Goal: Obtain resource: Obtain resource

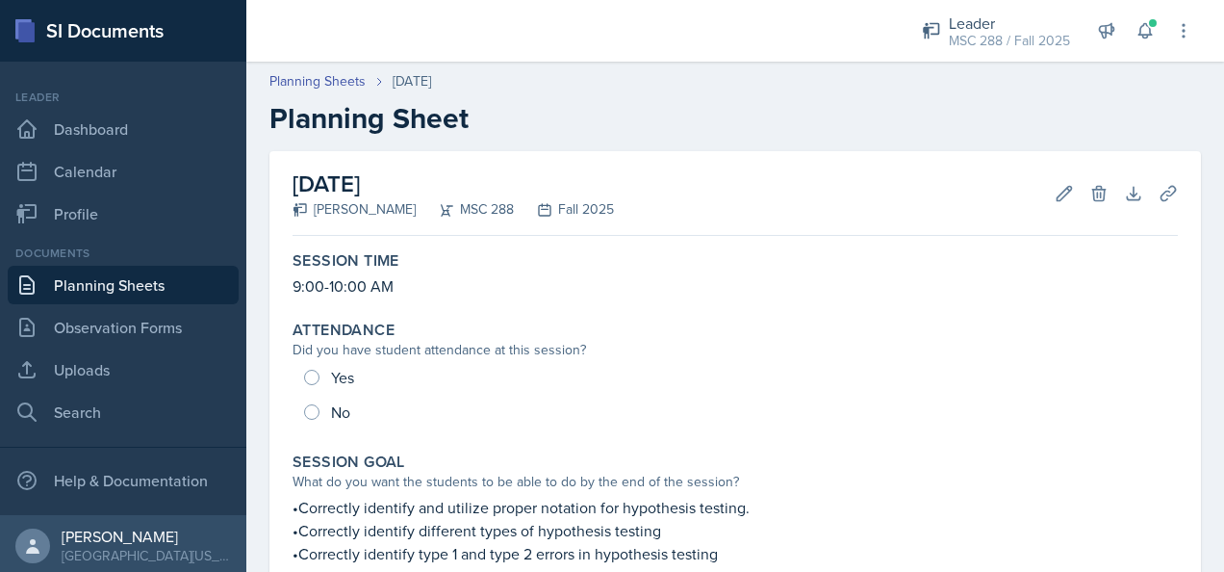
scroll to position [967, 0]
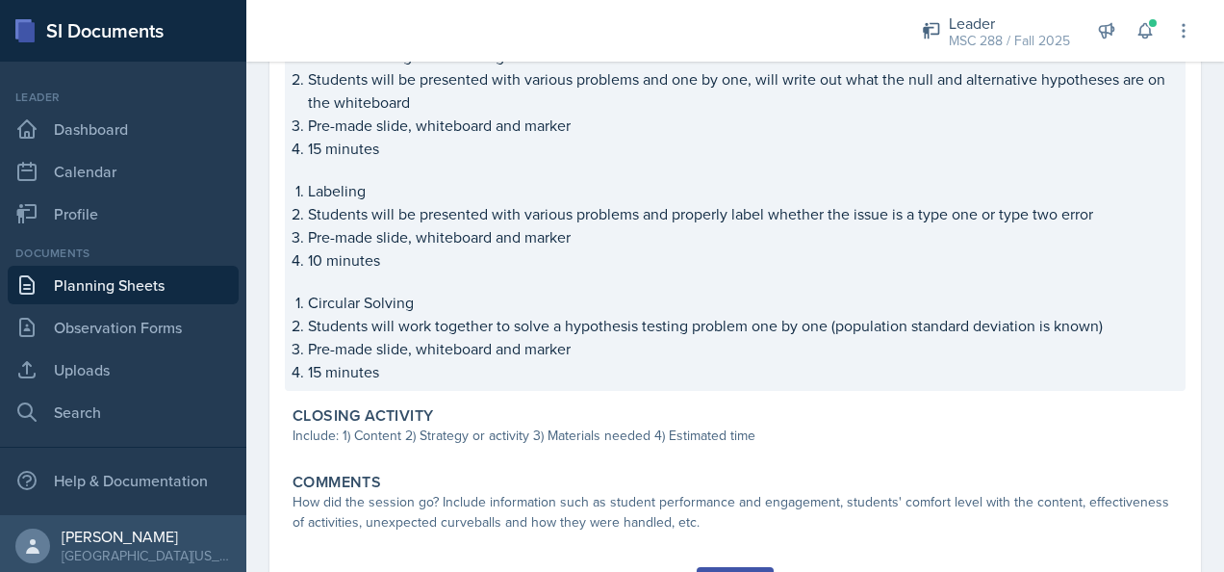
click at [741, 289] on div "Notation Labeling Students will be presented with the proper notation for null …" at bounding box center [735, 158] width 885 height 450
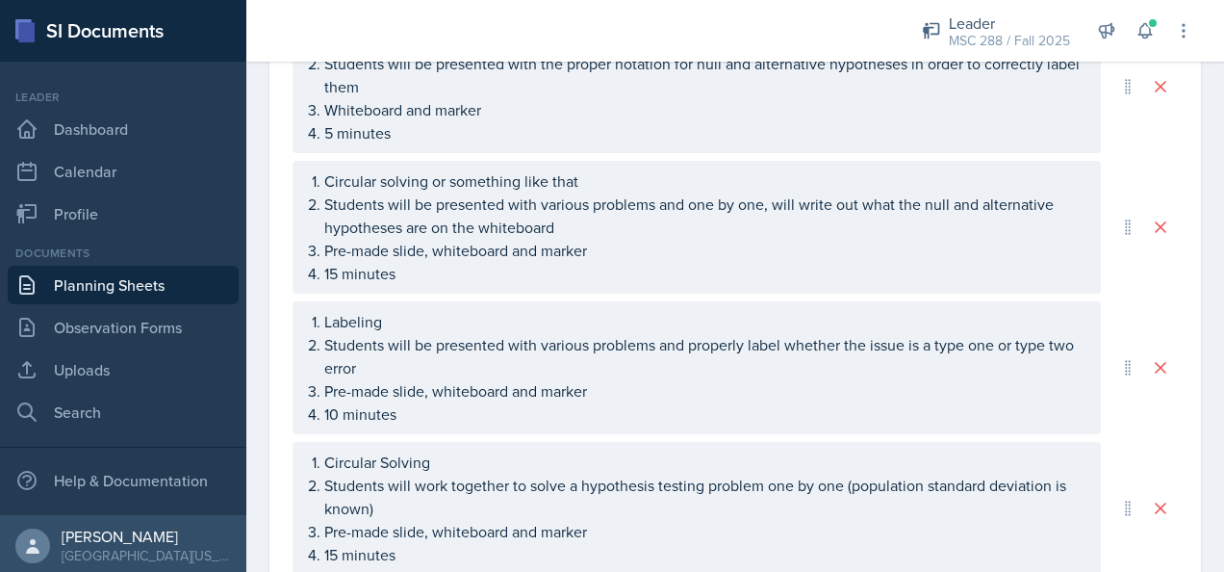
scroll to position [1072, 0]
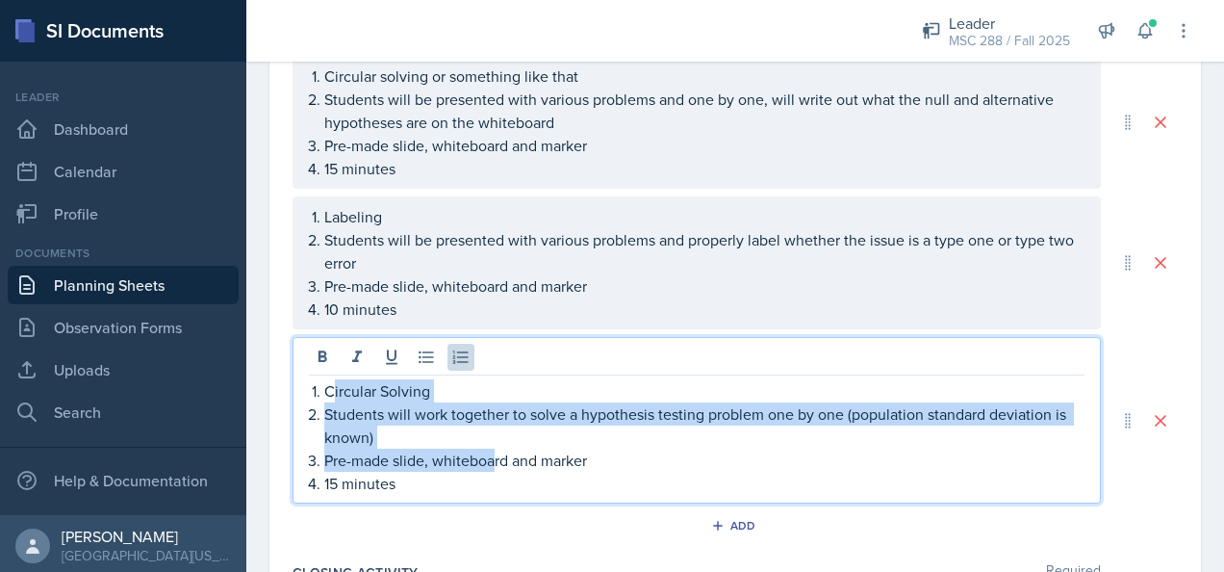
drag, startPoint x: 496, startPoint y: 452, endPoint x: 335, endPoint y: 390, distance: 172.5
click at [335, 390] on ol "Circular Solving Students will work together to solve a hypothesis testing prob…" at bounding box center [704, 436] width 760 height 115
drag, startPoint x: 321, startPoint y: 387, endPoint x: 464, endPoint y: 475, distance: 167.7
click at [464, 475] on ol "Circular Solving Students will work together to solve a hypothesis testing prob…" at bounding box center [704, 436] width 760 height 115
copy ol "Circular Solving Students will work together to solve a hypothesis testing prob…"
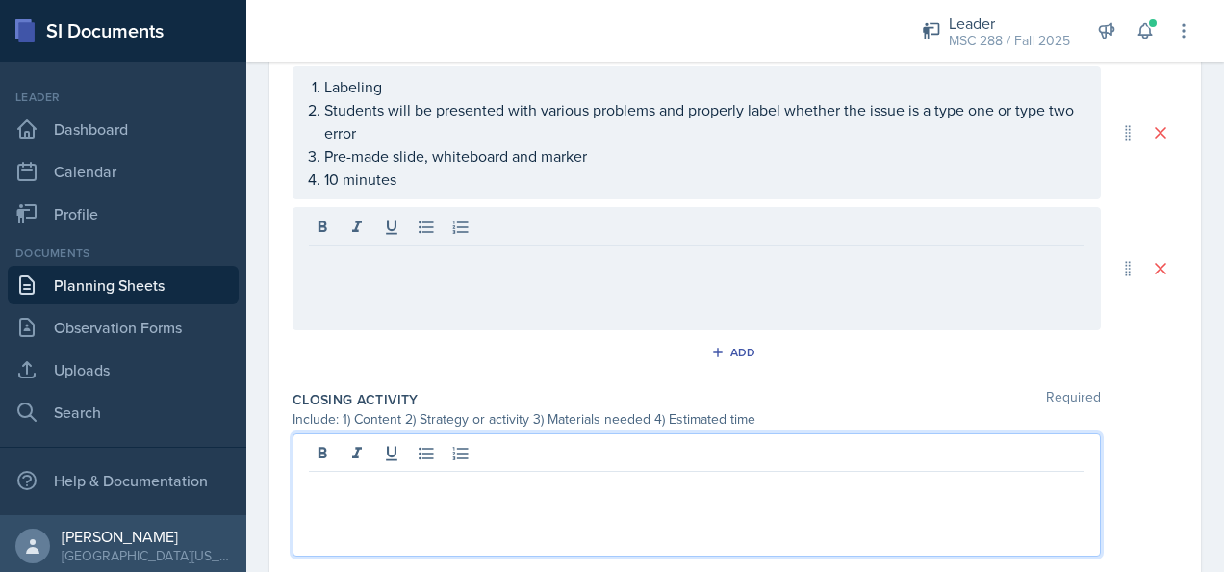
click at [468, 479] on p at bounding box center [697, 486] width 776 height 23
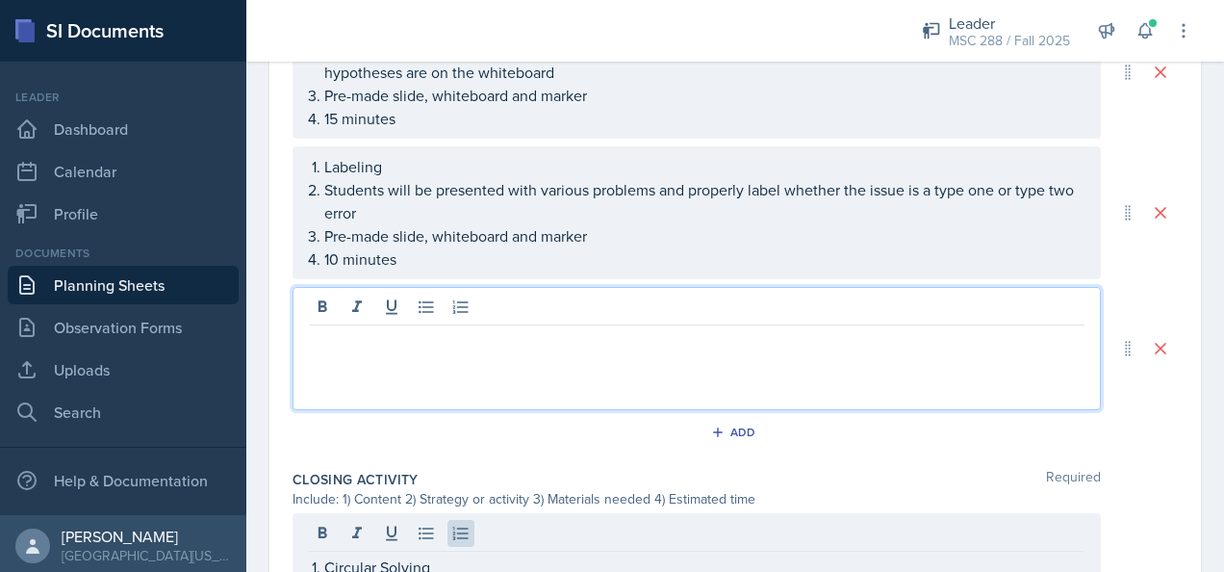
scroll to position [1156, 0]
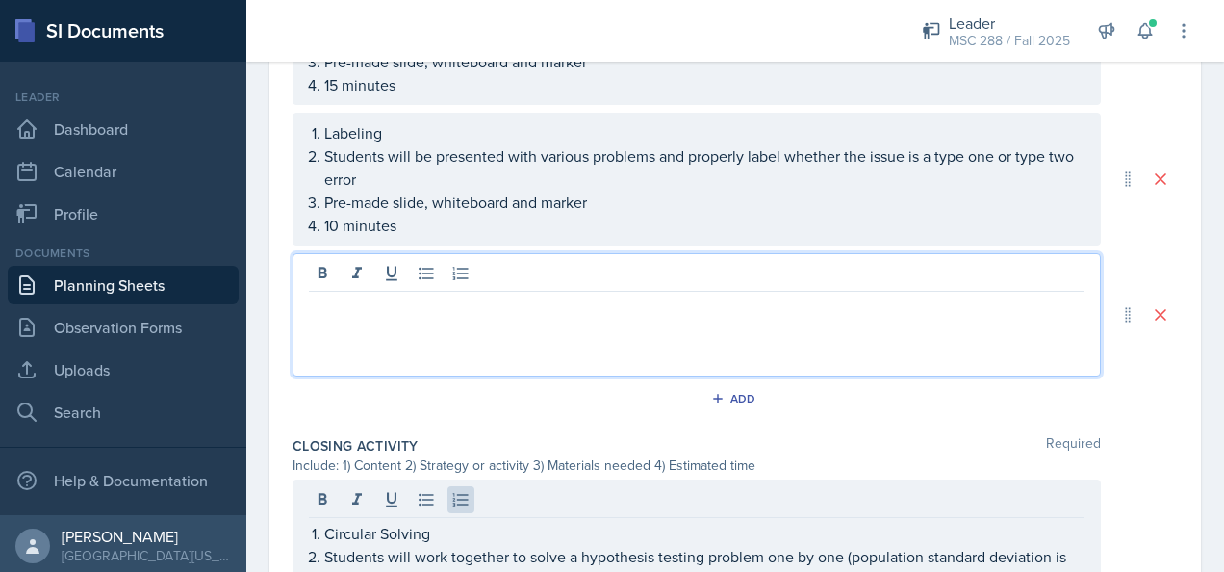
click at [567, 312] on p at bounding box center [697, 306] width 776 height 23
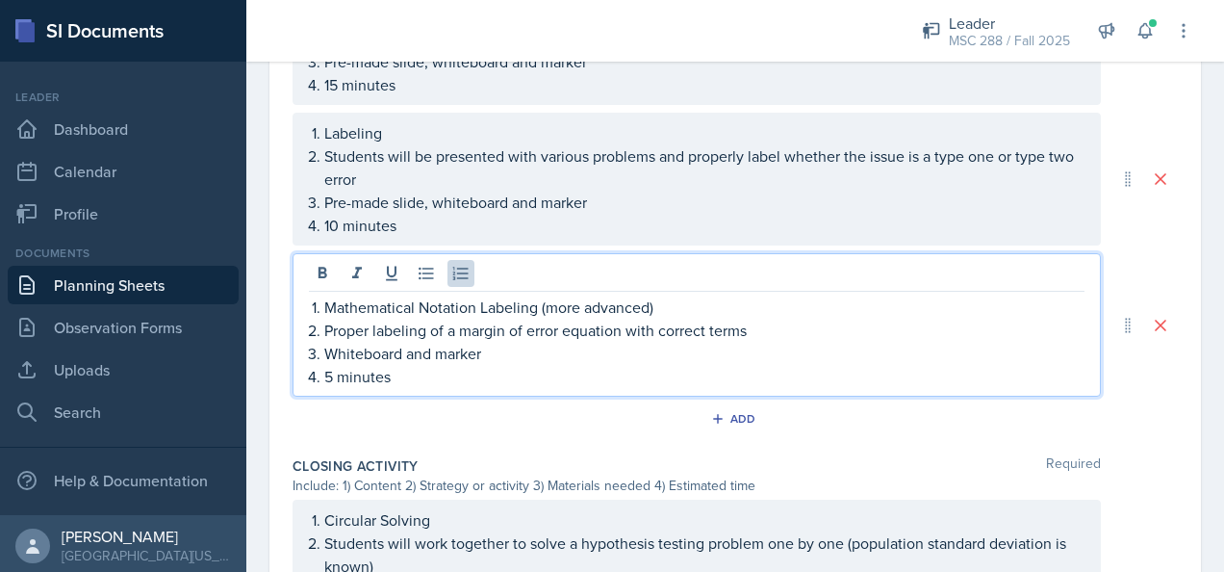
click at [333, 370] on p "5 minutes" at bounding box center [704, 376] width 760 height 23
drag, startPoint x: 559, startPoint y: 323, endPoint x: 459, endPoint y: 327, distance: 100.2
click at [459, 327] on p "Proper labeling of a margin of error equation with correct terms" at bounding box center [704, 330] width 760 height 23
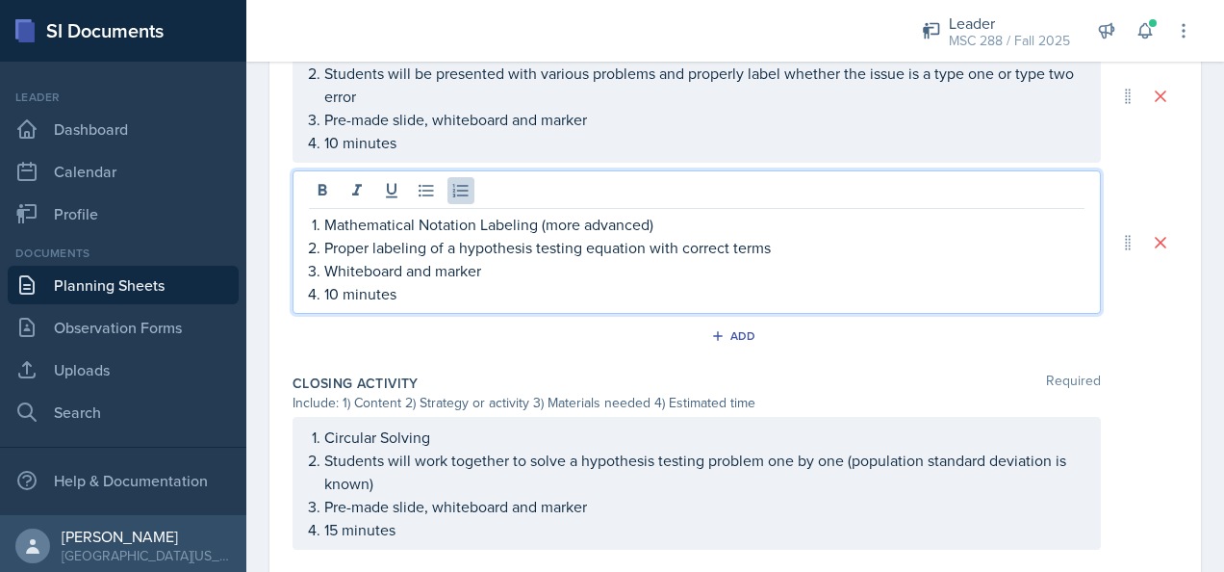
scroll to position [1252, 0]
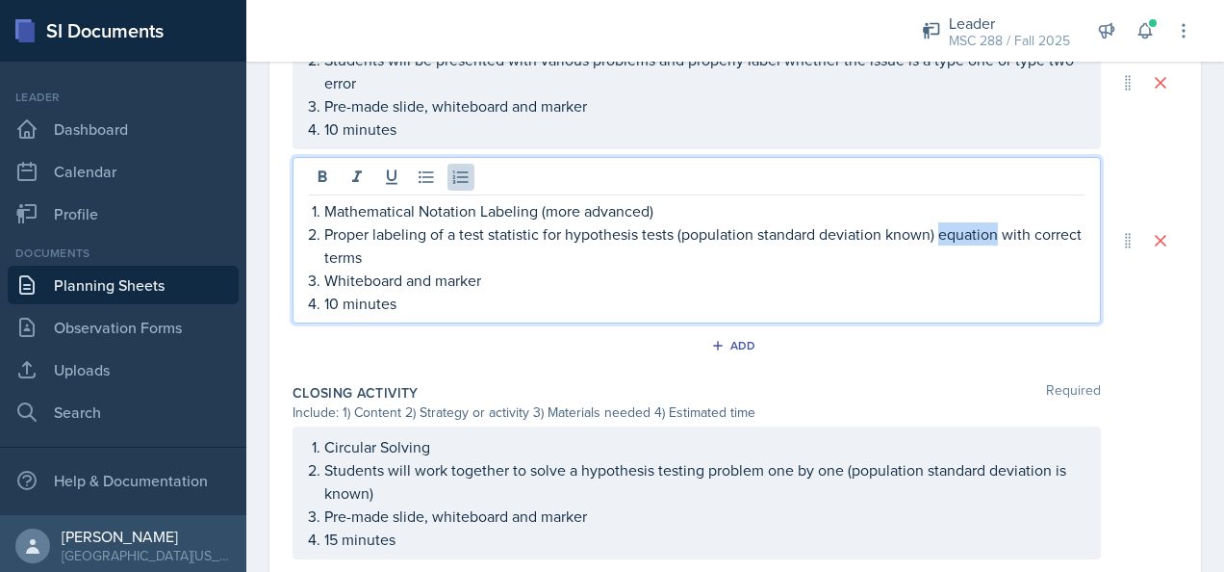
drag, startPoint x: 998, startPoint y: 230, endPoint x: 939, endPoint y: 229, distance: 58.7
click at [939, 229] on p "Proper labeling of a test statistic for hypothesis tests (population standard d…" at bounding box center [704, 245] width 760 height 46
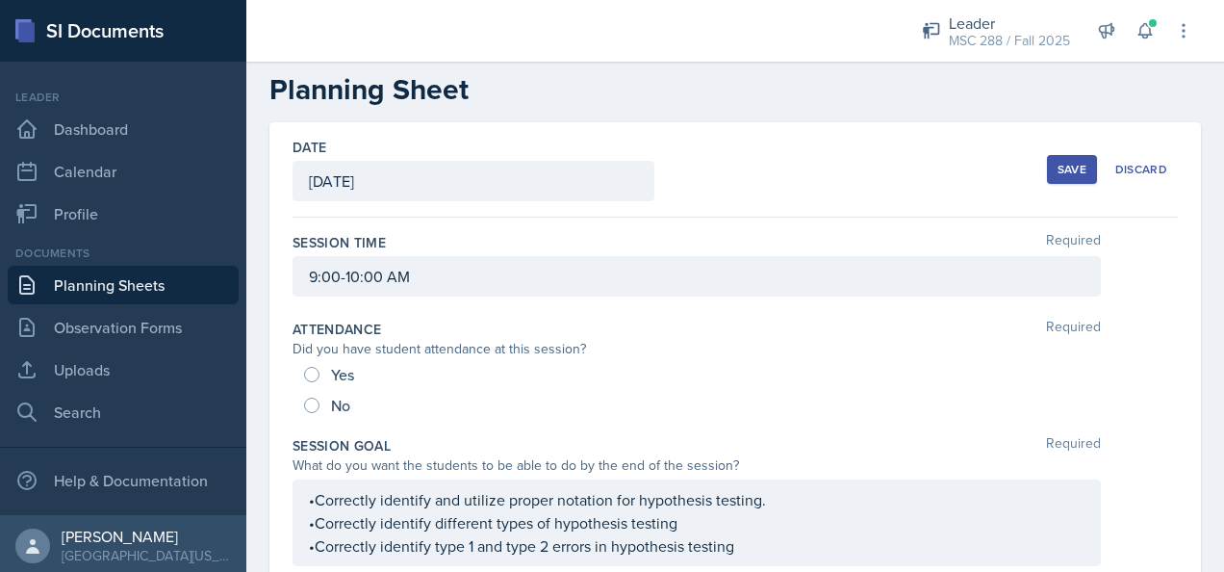
scroll to position [0, 0]
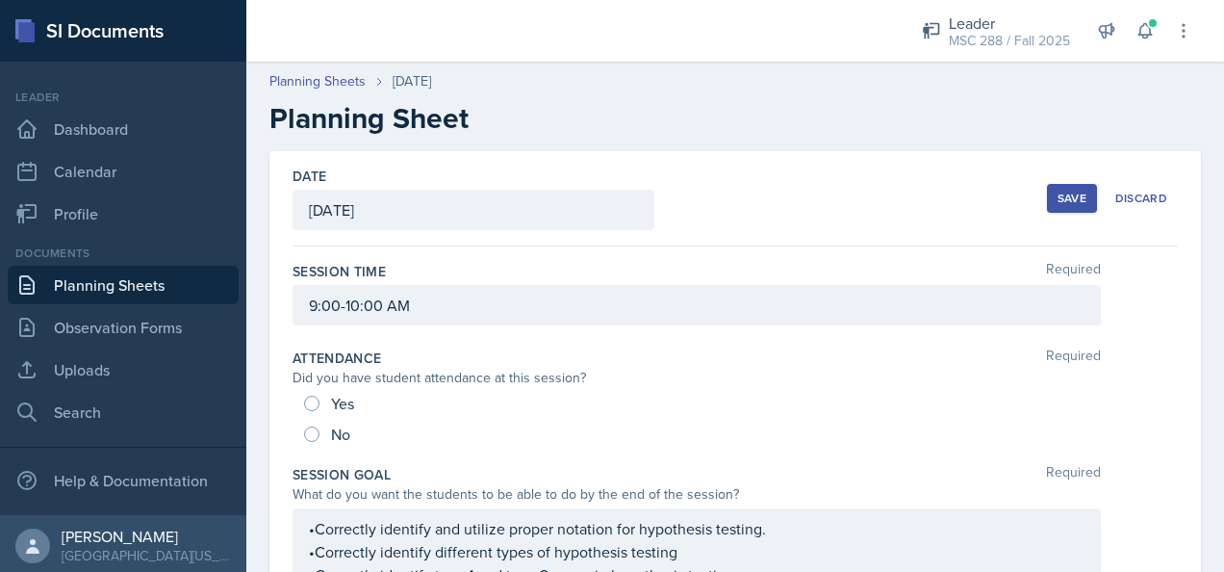
click at [1078, 207] on button "Save" at bounding box center [1072, 198] width 50 height 29
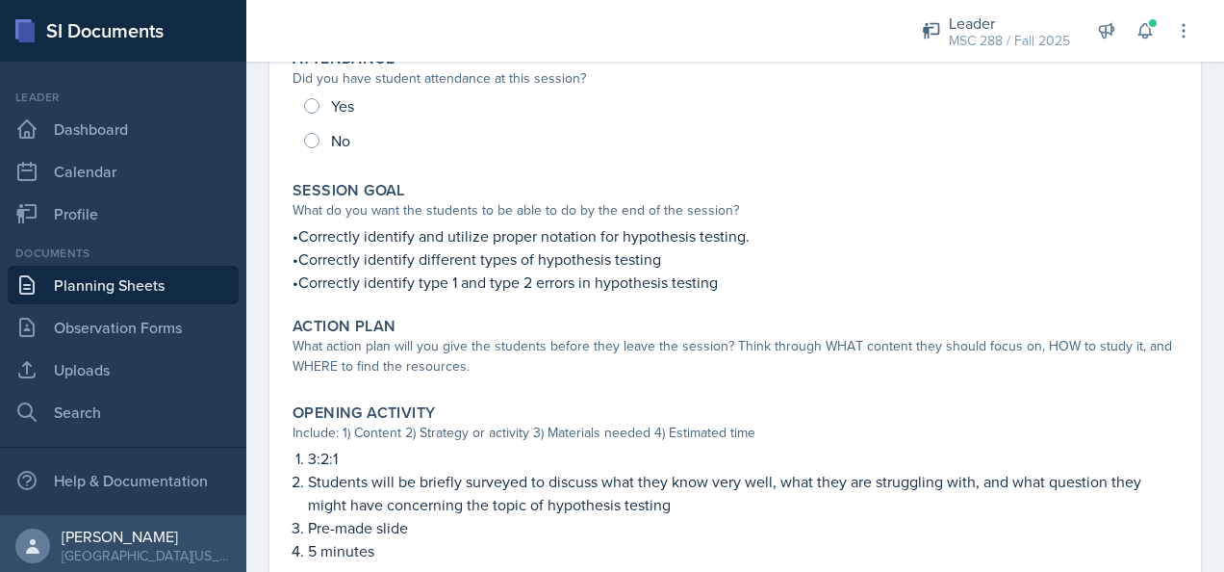
scroll to position [289, 0]
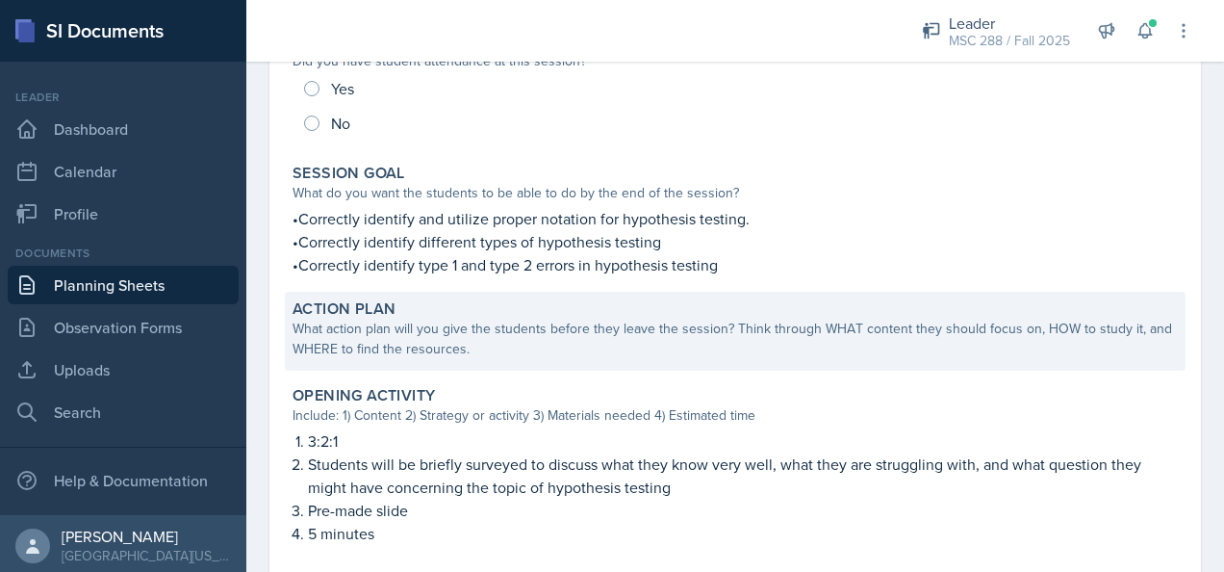
click at [731, 328] on div "What action plan will you give the students before they leave the session? Thin…" at bounding box center [735, 339] width 885 height 40
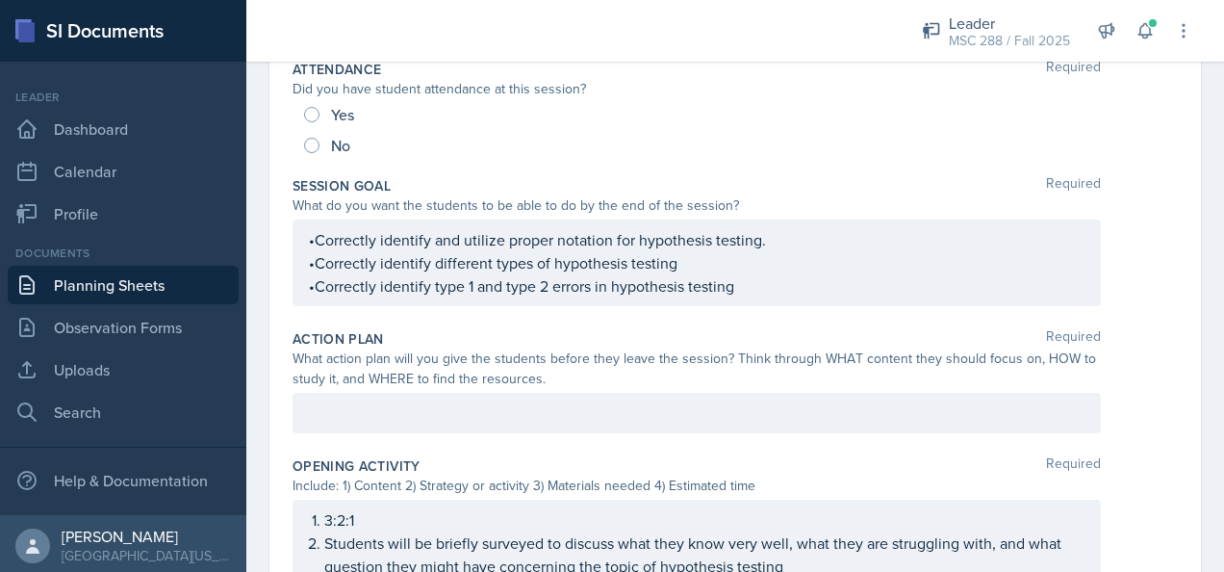
click at [682, 409] on div at bounding box center [697, 413] width 808 height 40
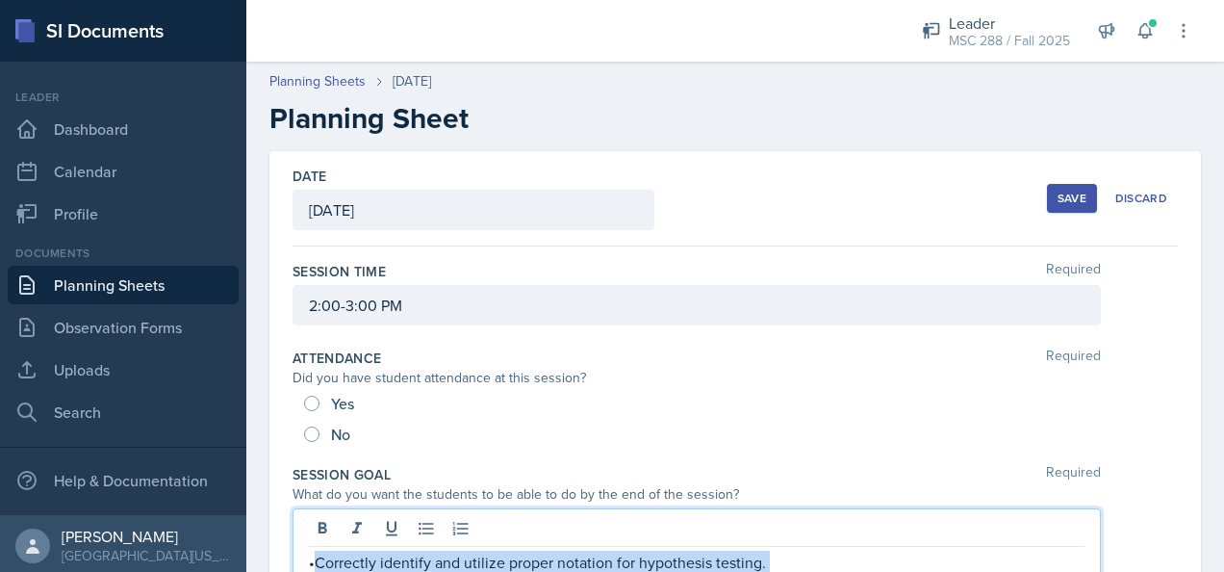
scroll to position [355, 0]
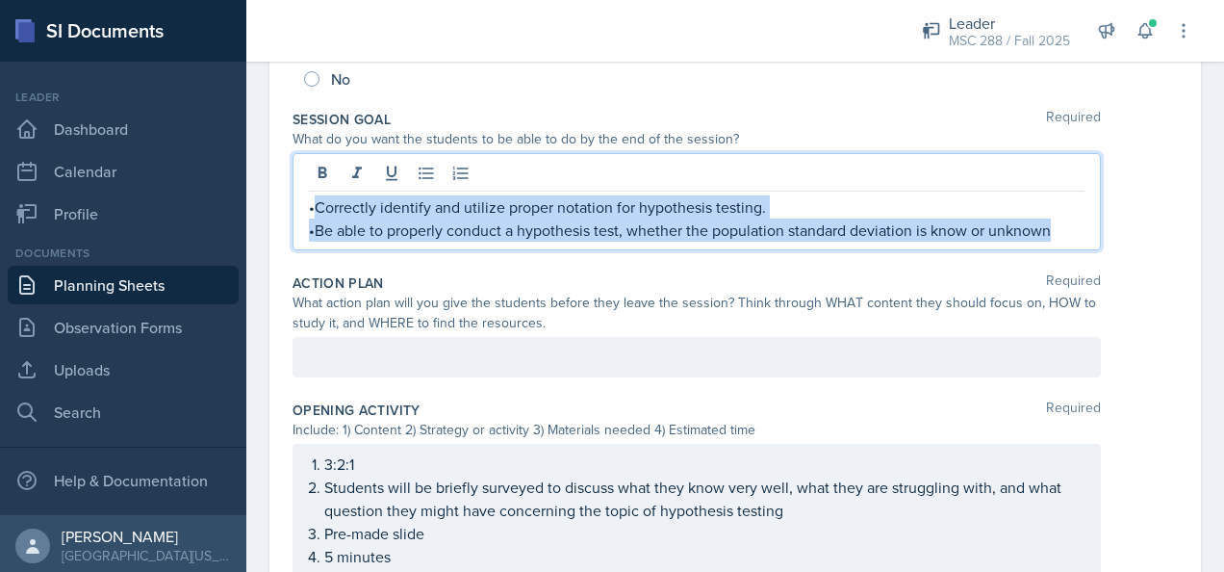
click at [160, 283] on link "Planning Sheets" at bounding box center [123, 285] width 231 height 38
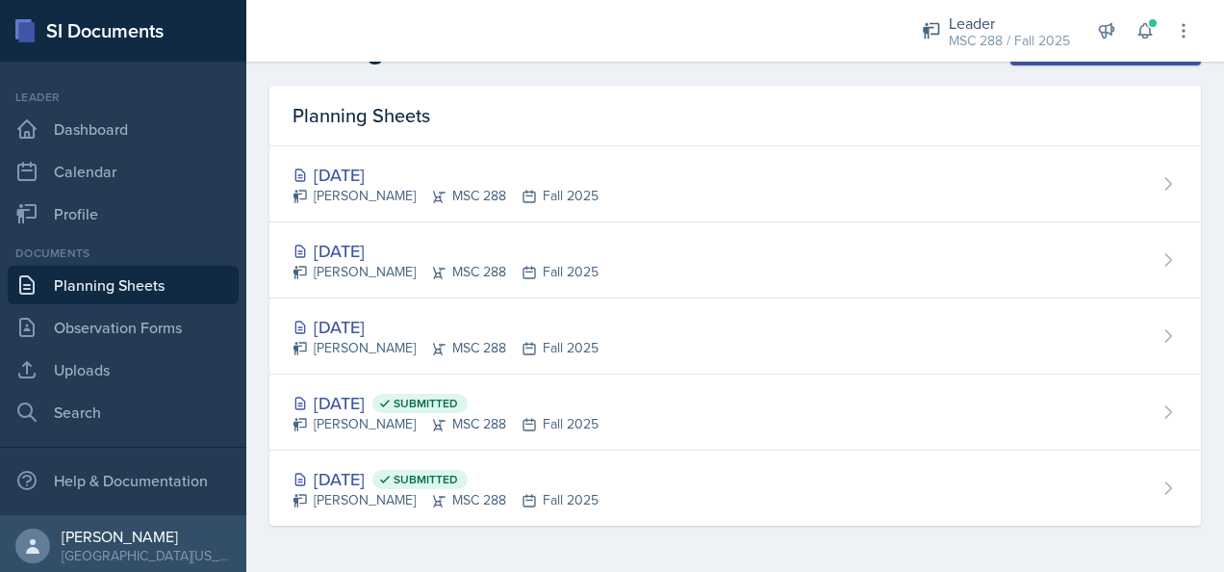
scroll to position [47, 0]
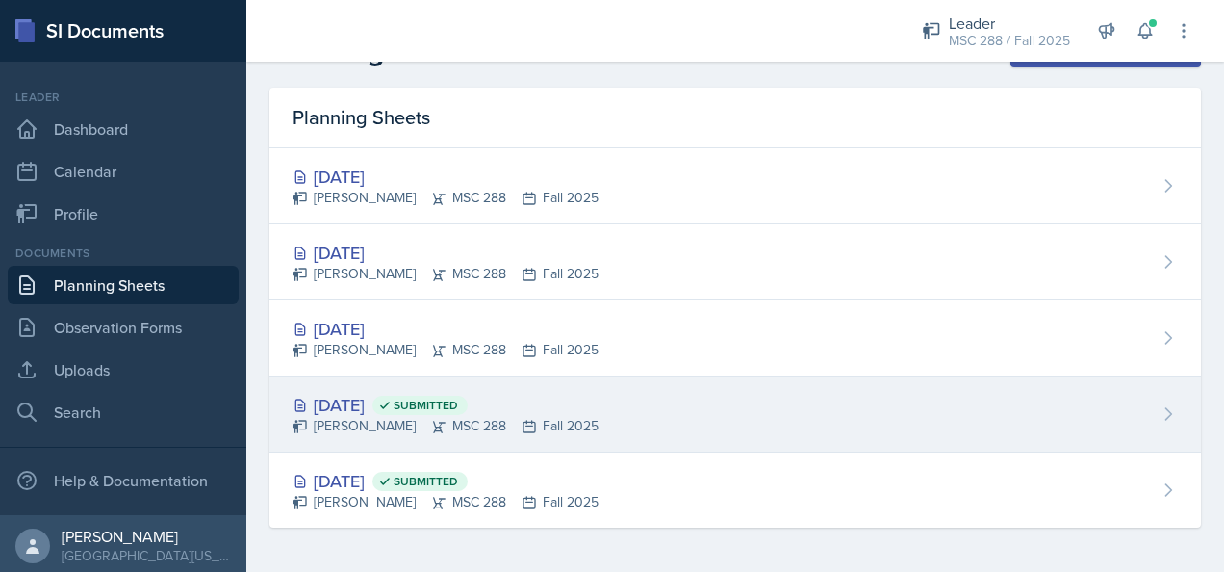
click at [389, 410] on div "[DATE] Submitted" at bounding box center [446, 405] width 306 height 26
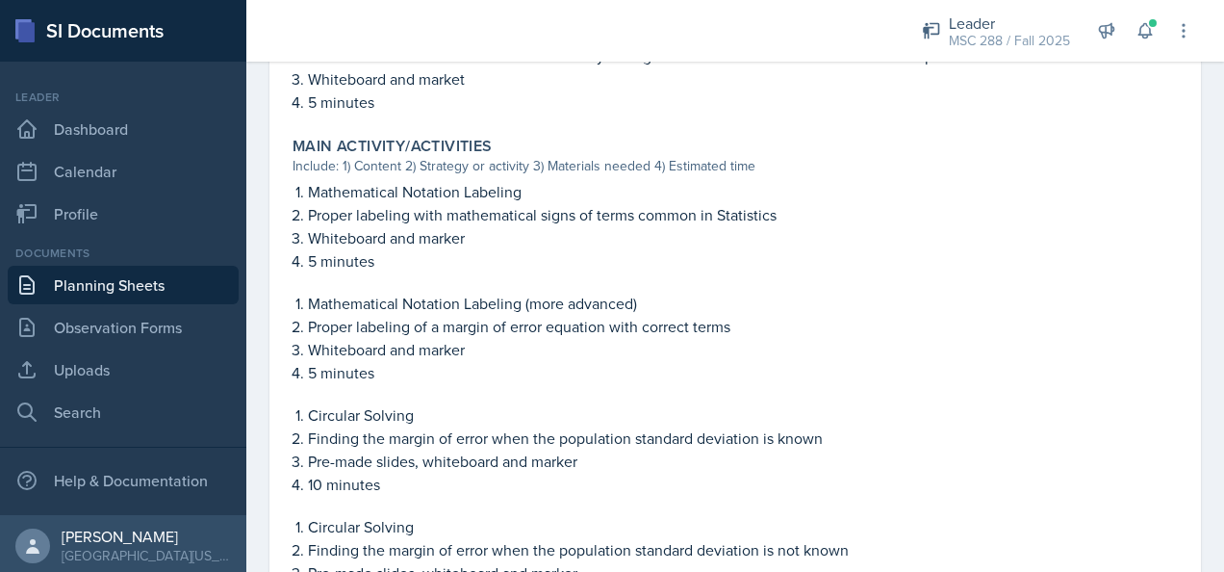
scroll to position [770, 0]
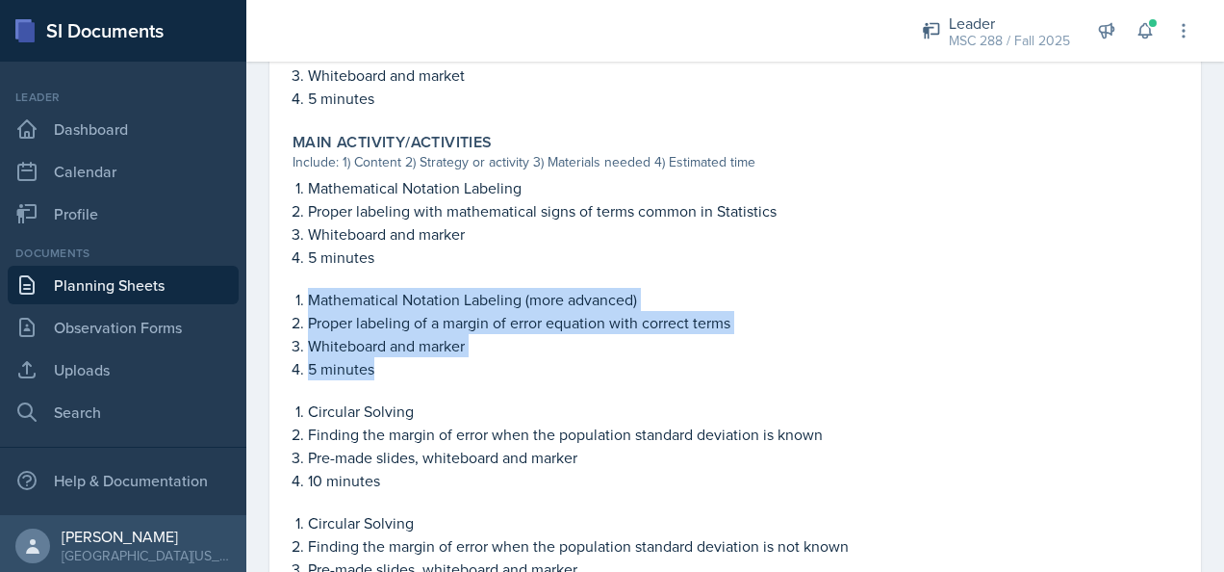
drag, startPoint x: 309, startPoint y: 298, endPoint x: 421, endPoint y: 383, distance: 140.1
click at [421, 383] on div "Mathematical Notation Labeling Proper labeling with mathematical signs of terms…" at bounding box center [735, 445] width 885 height 539
copy ol "Mathematical Notation Labeling (more advanced) Proper labeling of a margin of e…"
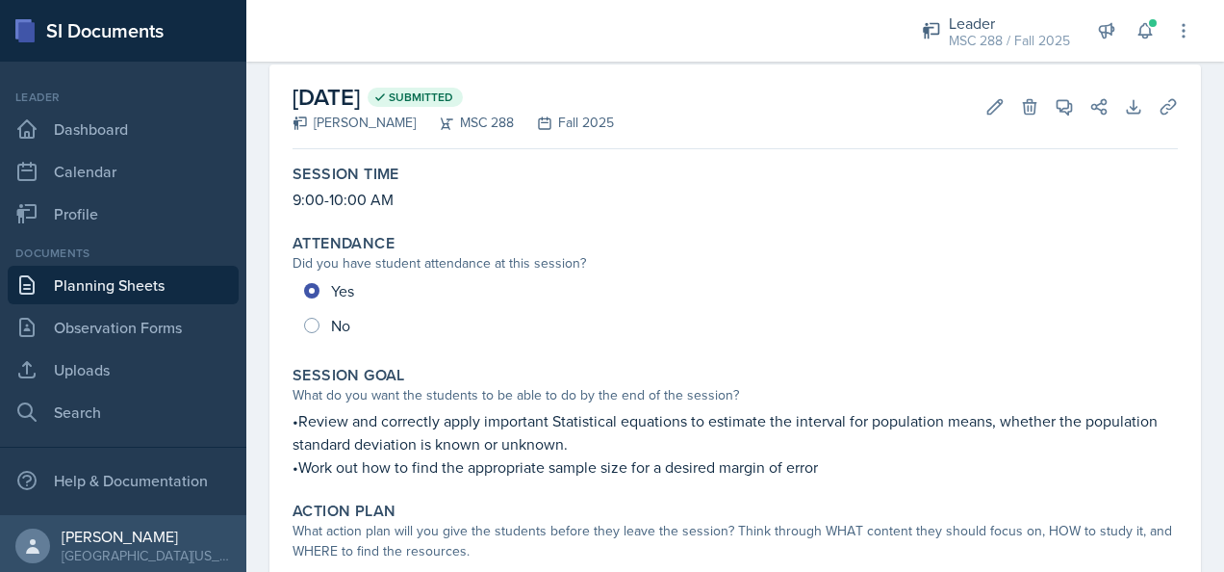
scroll to position [0, 0]
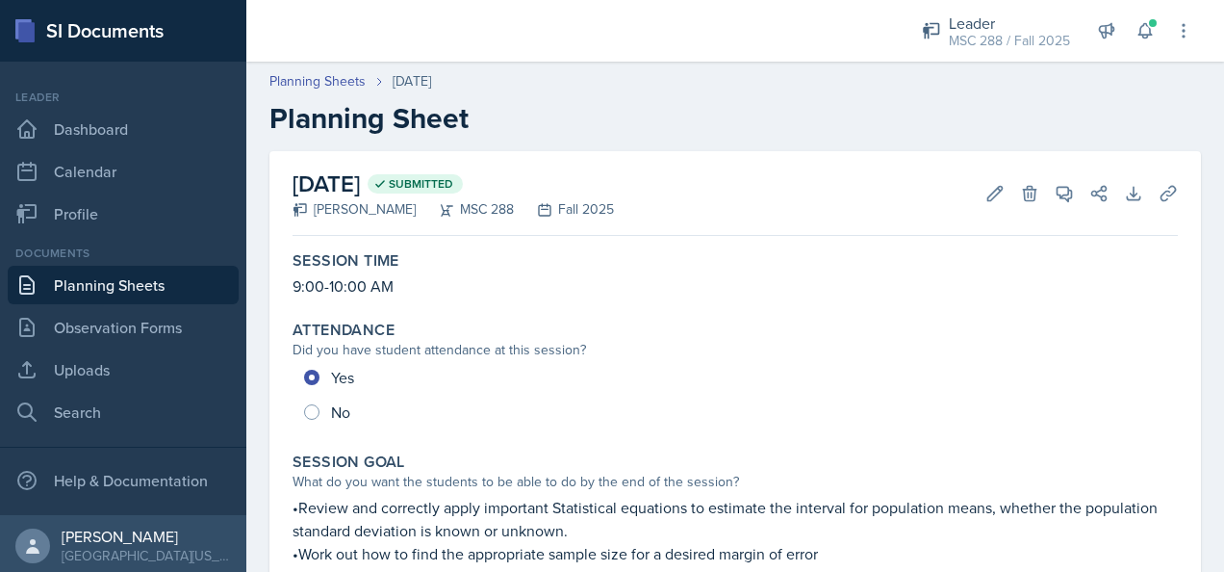
click at [110, 281] on link "Planning Sheets" at bounding box center [123, 285] width 231 height 38
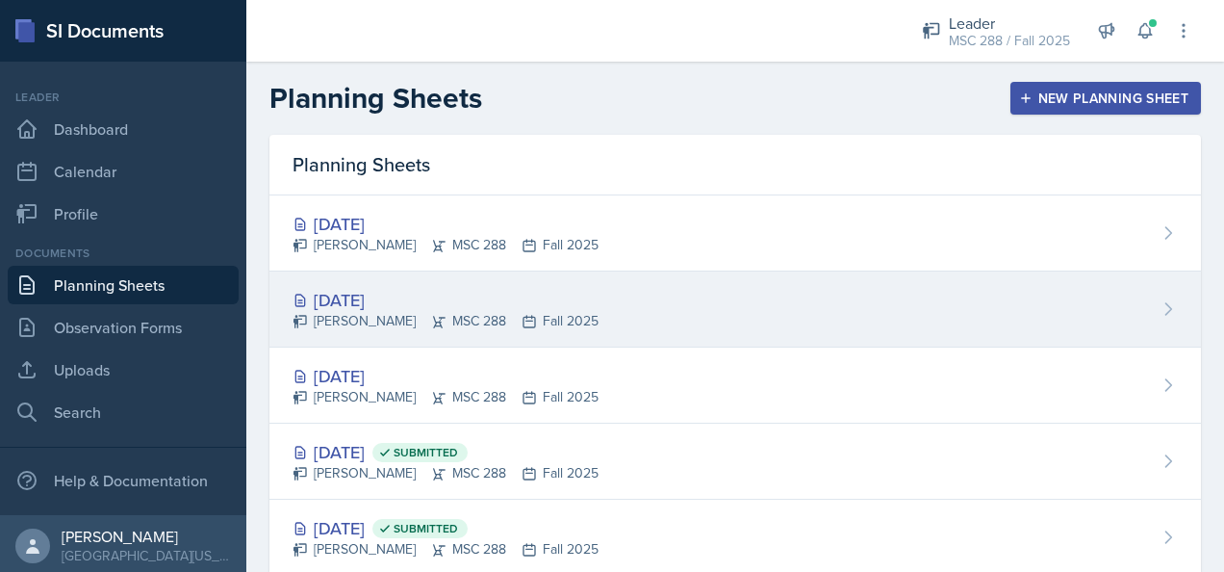
click at [368, 300] on div "[DATE]" at bounding box center [446, 300] width 306 height 26
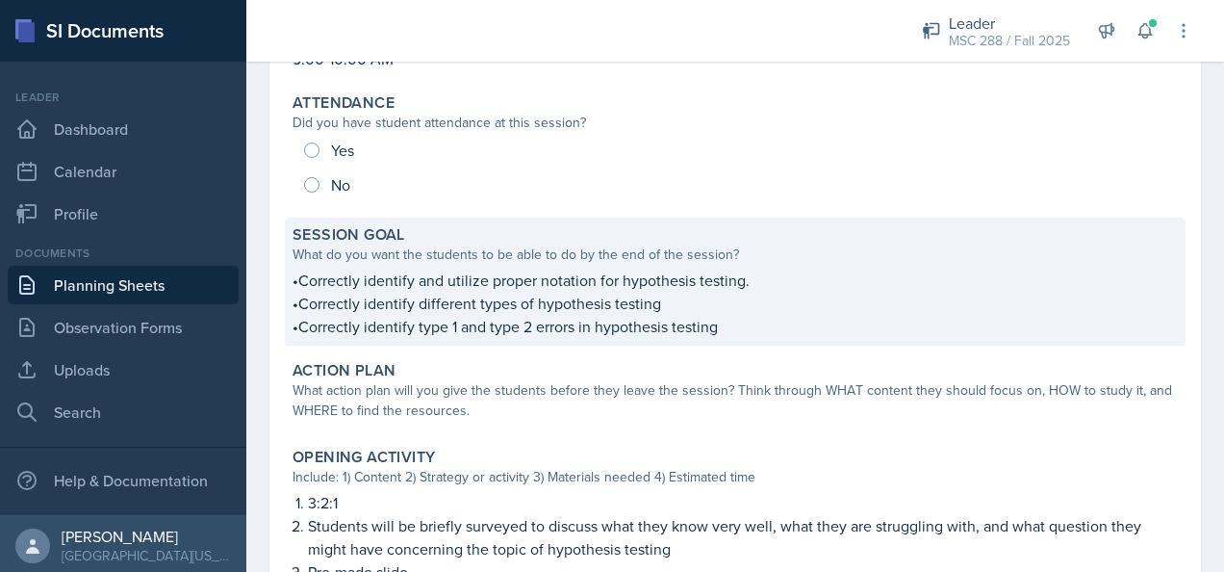
scroll to position [192, 0]
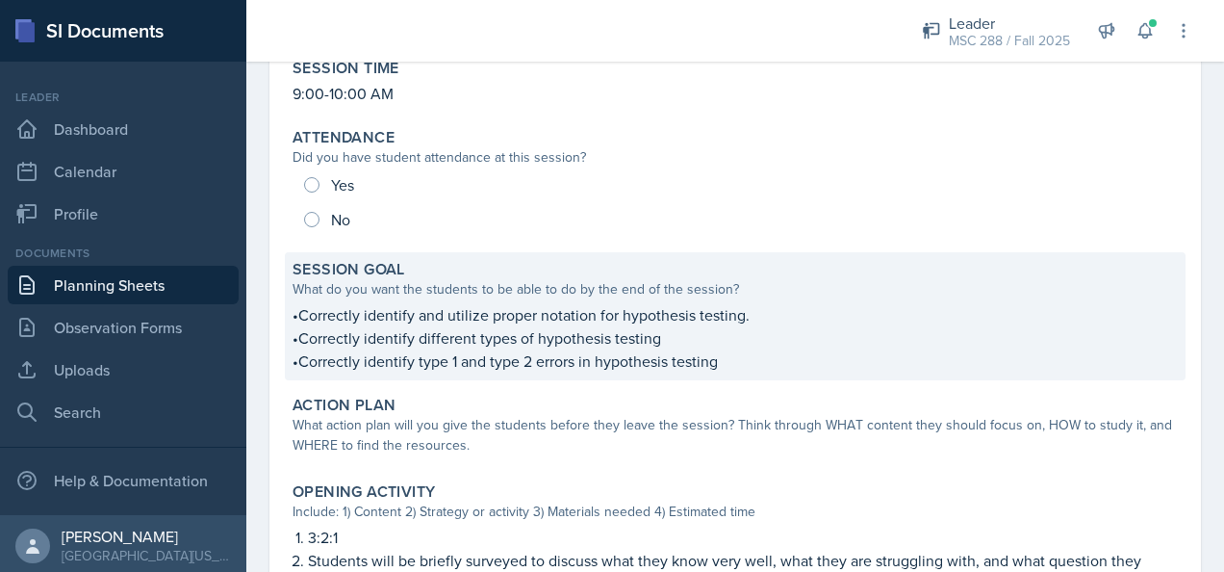
click at [483, 316] on p "•Correctly identify and utilize proper notation for hypothesis testing." at bounding box center [735, 314] width 885 height 23
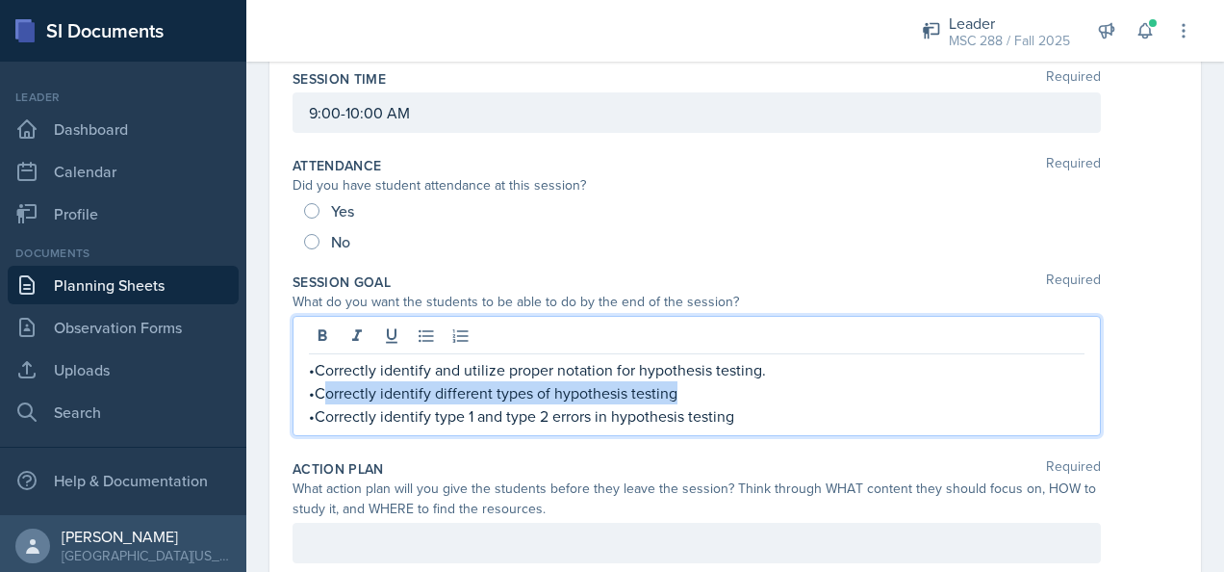
drag, startPoint x: 757, startPoint y: 379, endPoint x: 325, endPoint y: 387, distance: 431.3
click at [325, 387] on div "•Correctly identify and utilize proper notation for hypothesis testing. •Correc…" at bounding box center [697, 392] width 776 height 69
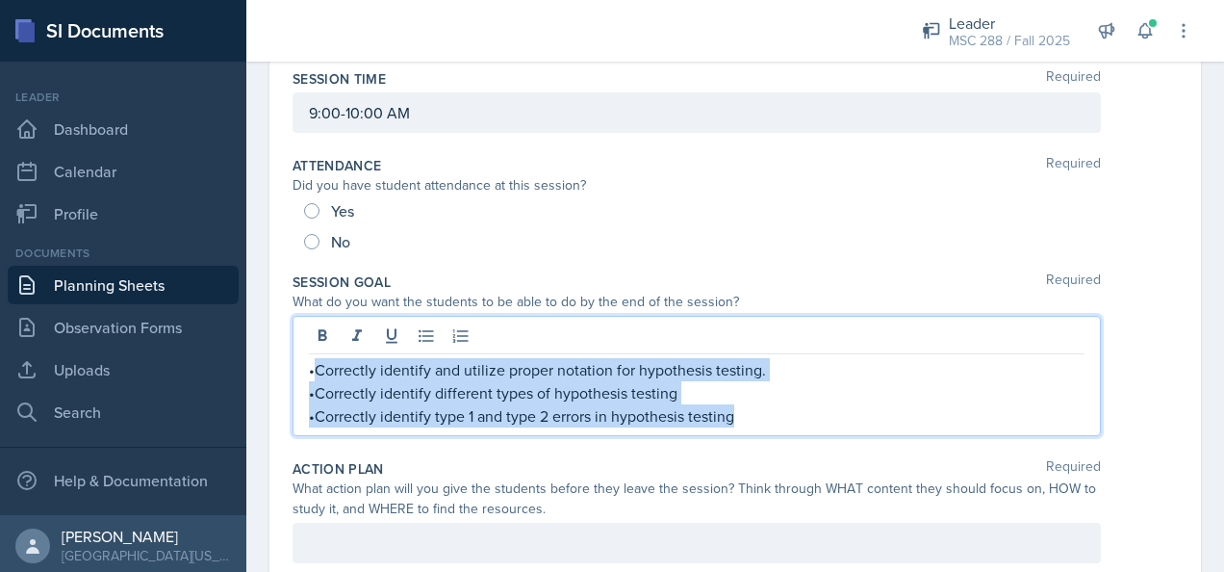
drag, startPoint x: 313, startPoint y: 365, endPoint x: 787, endPoint y: 412, distance: 476.8
click at [787, 412] on div "•Correctly identify and utilize proper notation for hypothesis testing. •Correc…" at bounding box center [697, 392] width 776 height 69
copy div "Correctly identify and utilize proper notation for hypothesis testing. •Correct…"
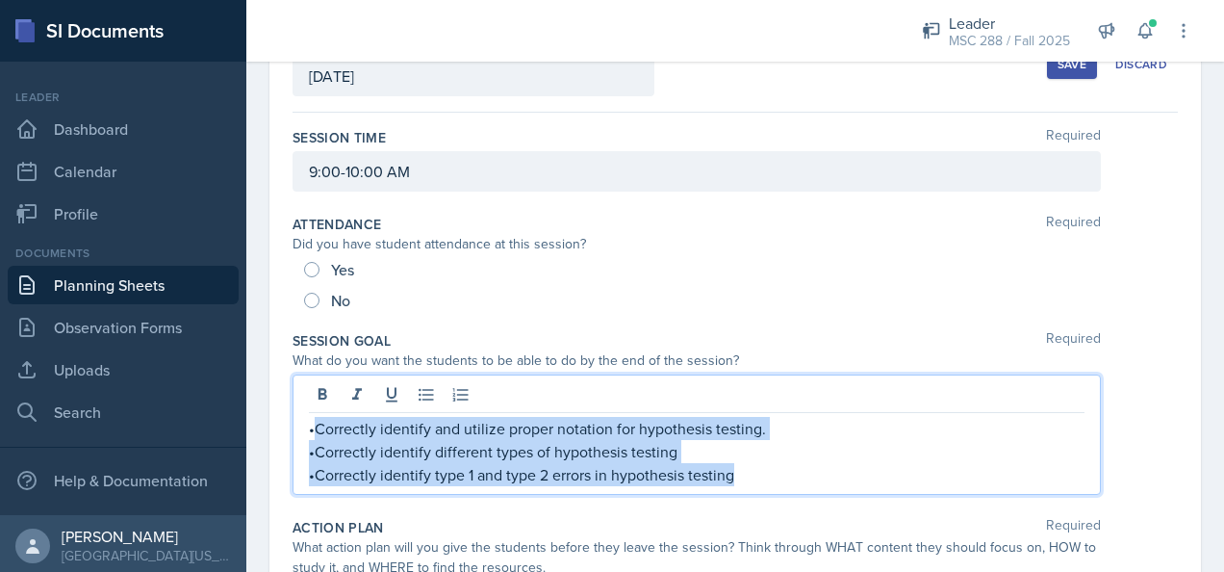
scroll to position [0, 0]
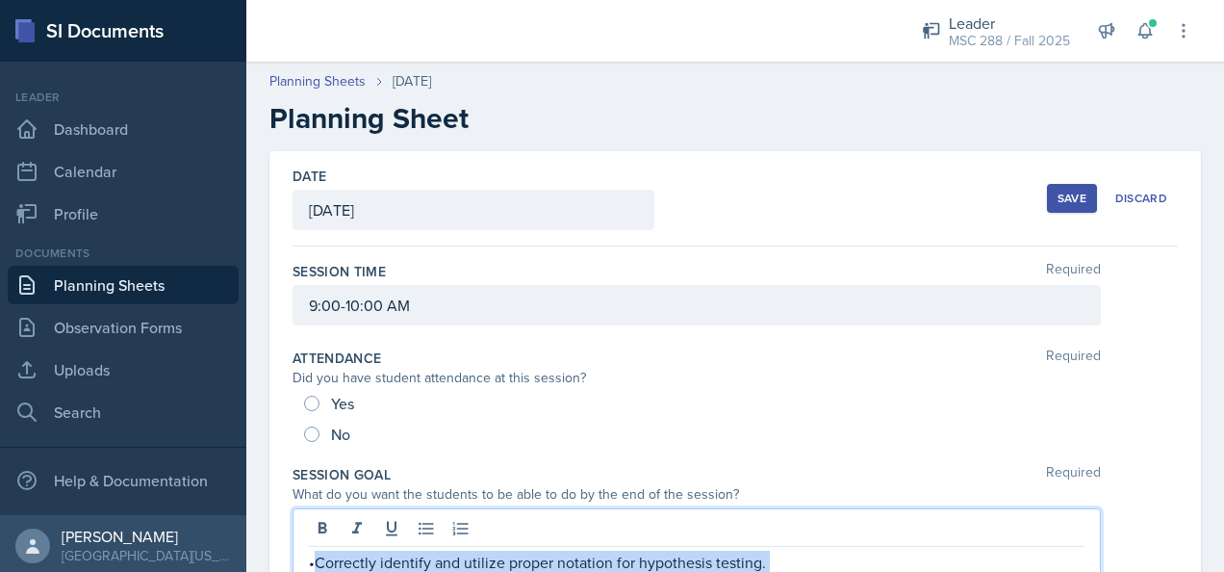
click at [1059, 193] on div "Save" at bounding box center [1072, 198] width 29 height 15
